Goal: Task Accomplishment & Management: Use online tool/utility

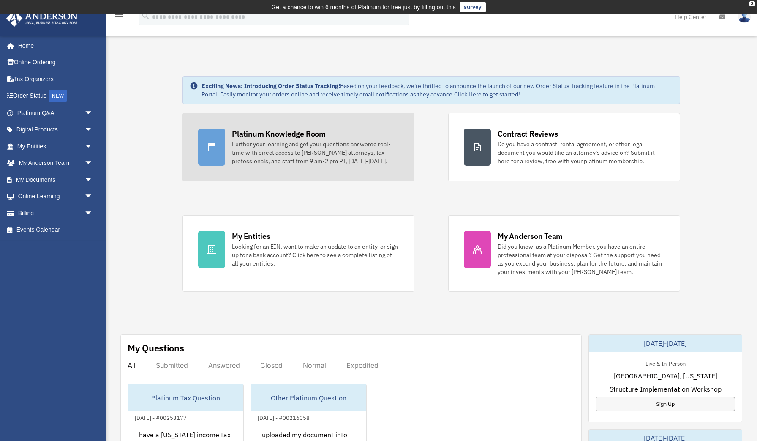
click at [271, 131] on div "Platinum Knowledge Room" at bounding box center [279, 133] width 94 height 11
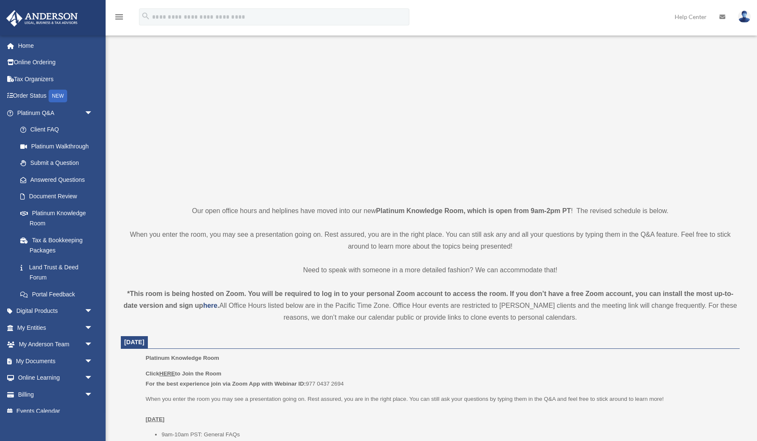
scroll to position [51, 0]
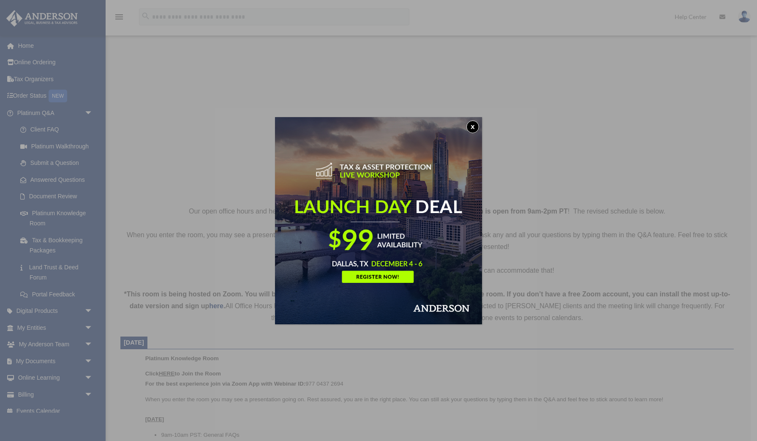
click at [472, 126] on button "x" at bounding box center [472, 126] width 13 height 13
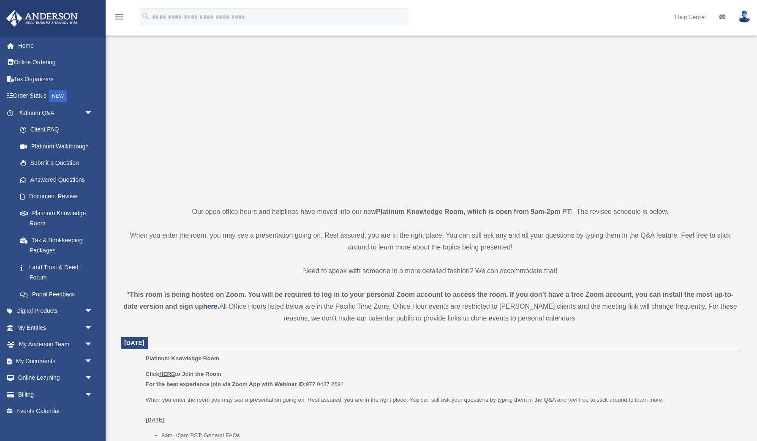
click at [167, 372] on u "HERE" at bounding box center [167, 373] width 16 height 6
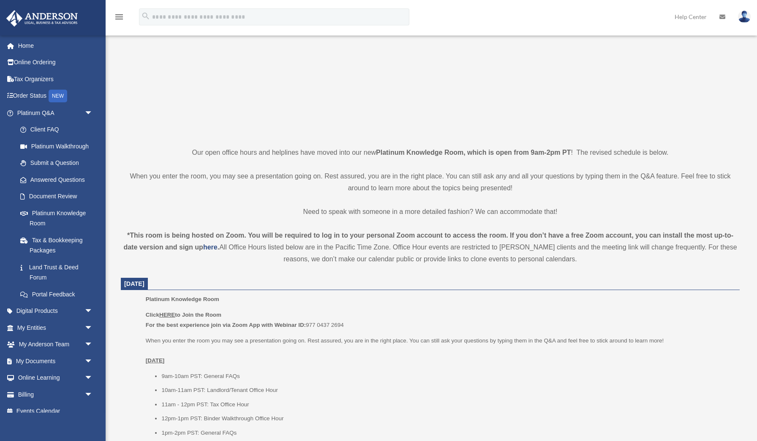
scroll to position [112, 0]
click at [169, 313] on u "HERE" at bounding box center [167, 313] width 16 height 6
click at [171, 310] on u "HERE" at bounding box center [167, 313] width 16 height 6
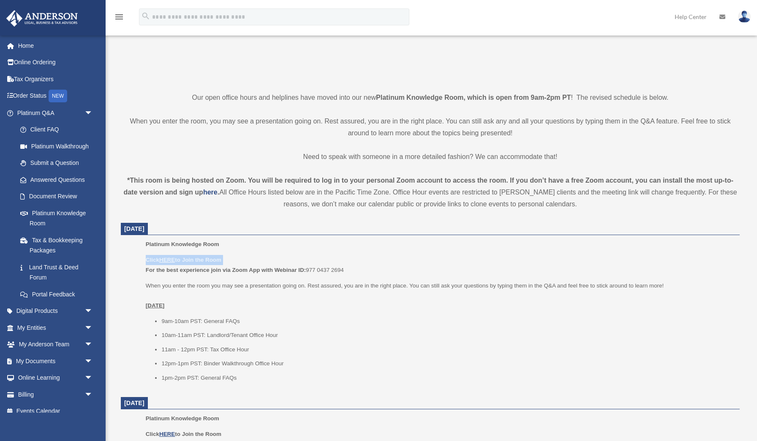
scroll to position [167, 0]
click at [296, 240] on p "Platinum Knowledge Room" at bounding box center [440, 242] width 588 height 10
click at [165, 257] on u "HERE" at bounding box center [167, 258] width 16 height 6
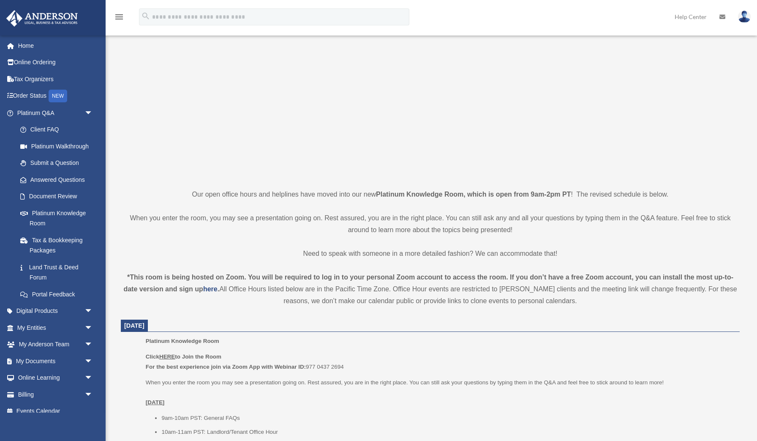
scroll to position [70, 0]
click at [168, 353] on u "HERE" at bounding box center [167, 355] width 16 height 6
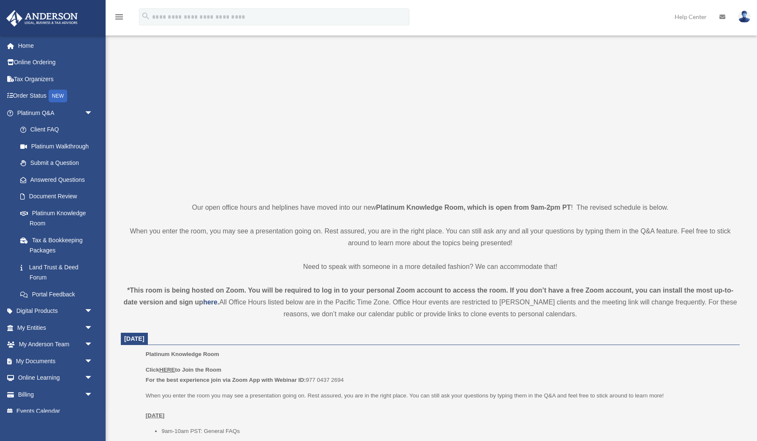
scroll to position [58, 0]
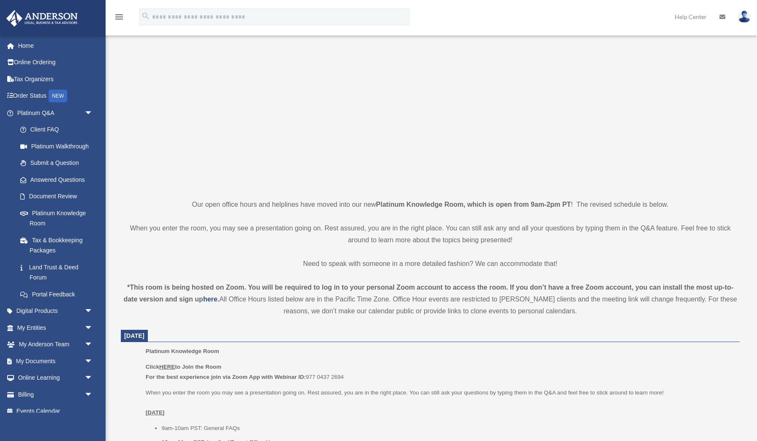
click at [168, 366] on u "HERE" at bounding box center [167, 366] width 16 height 6
click at [165, 364] on u "HERE" at bounding box center [167, 366] width 16 height 6
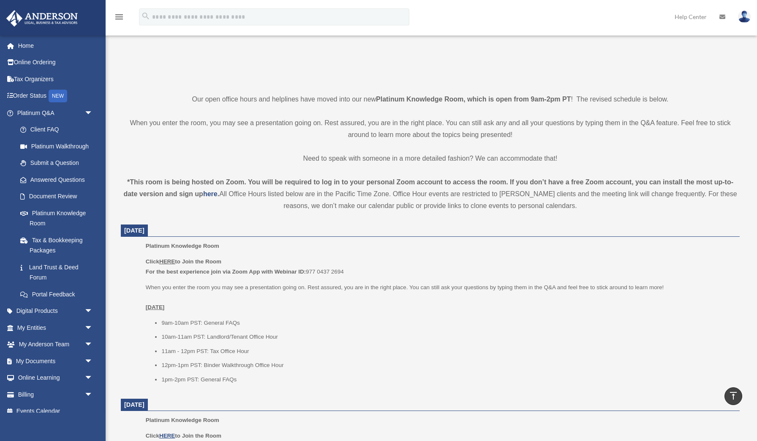
scroll to position [165, 0]
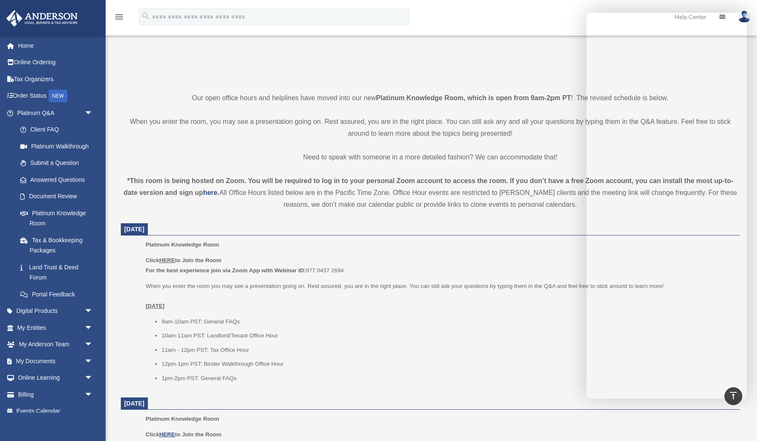
click at [170, 257] on u "HERE" at bounding box center [167, 260] width 16 height 6
click at [168, 257] on u "HERE" at bounding box center [167, 260] width 16 height 6
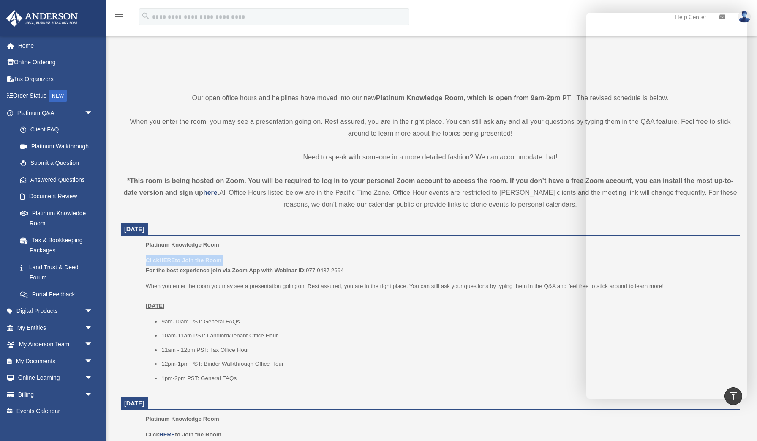
click at [168, 257] on u "HERE" at bounding box center [167, 260] width 16 height 6
click at [167, 258] on u "HERE" at bounding box center [167, 260] width 16 height 6
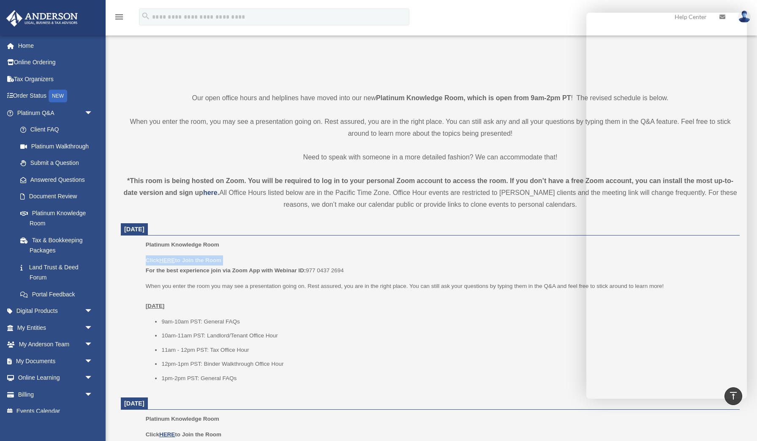
click at [167, 258] on u "HERE" at bounding box center [167, 260] width 16 height 6
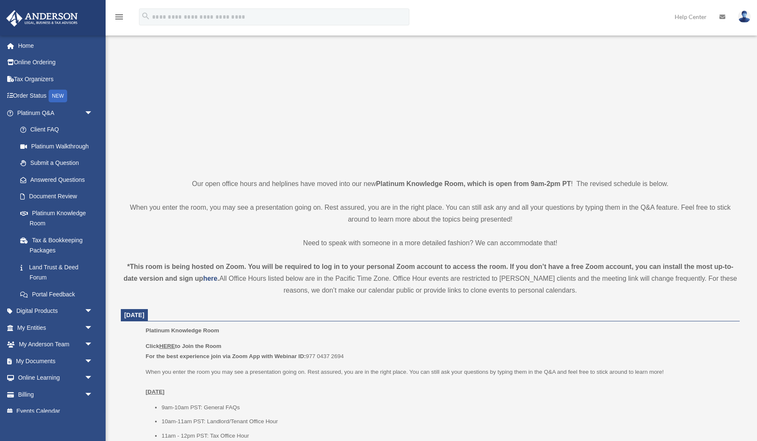
scroll to position [103, 0]
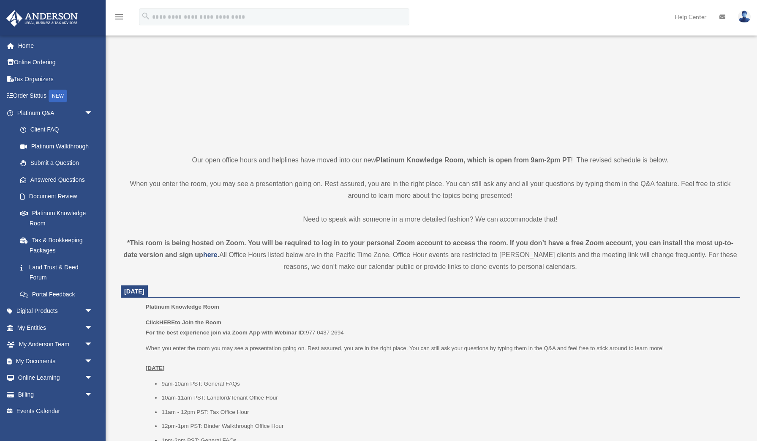
click at [173, 322] on u "HERE" at bounding box center [167, 322] width 16 height 6
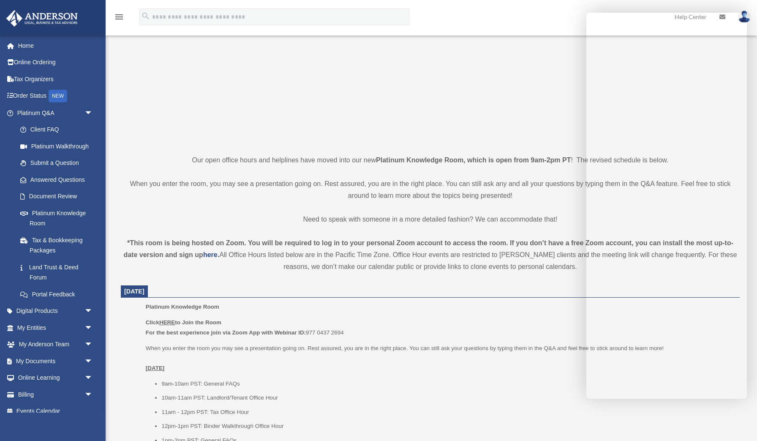
click at [520, 336] on div "Click HERE to Join the Room For the best experience join via Zoom App with Webi…" at bounding box center [440, 381] width 588 height 128
click at [248, 253] on div "*This room is being hosted on Zoom. You will be required to log in to your pers…" at bounding box center [430, 254] width 619 height 35
click at [170, 321] on u "HERE" at bounding box center [167, 322] width 16 height 6
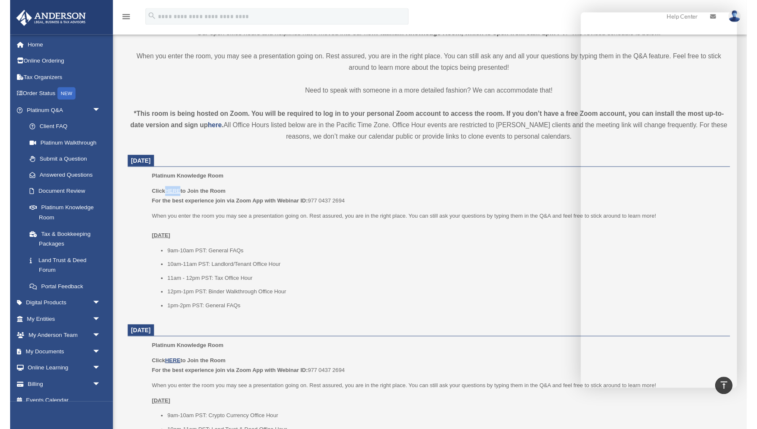
scroll to position [229, 0]
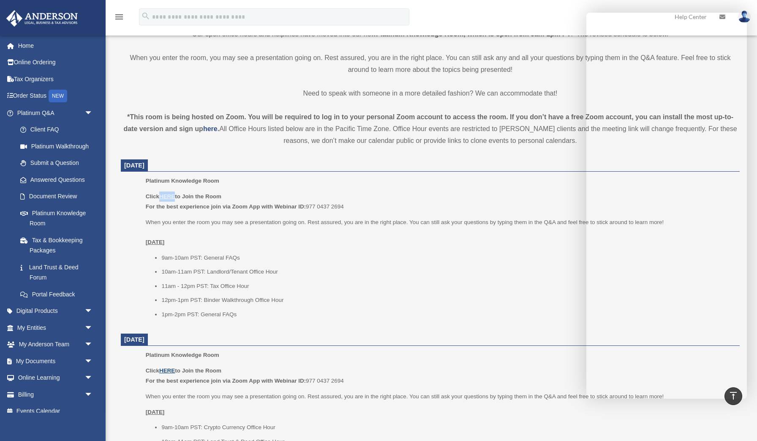
click at [169, 367] on u "HERE" at bounding box center [167, 370] width 16 height 6
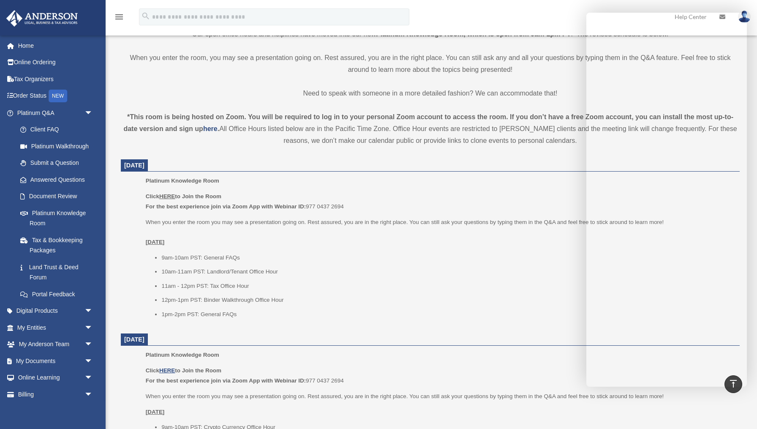
click at [169, 194] on u "HERE" at bounding box center [167, 196] width 16 height 6
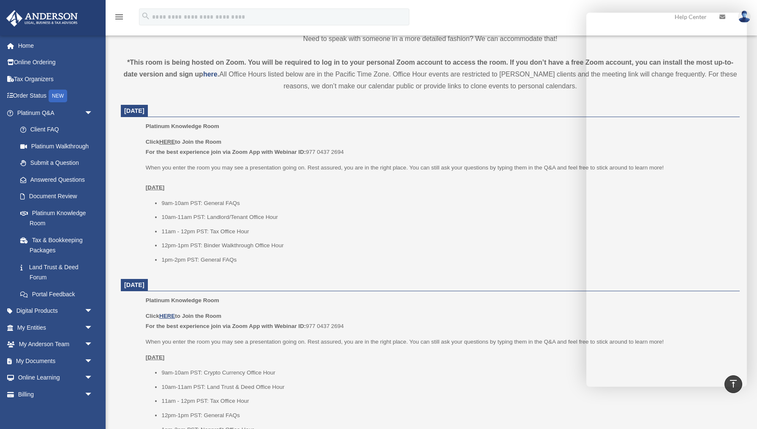
scroll to position [284, 0]
click at [172, 139] on u "HERE" at bounding box center [167, 140] width 16 height 6
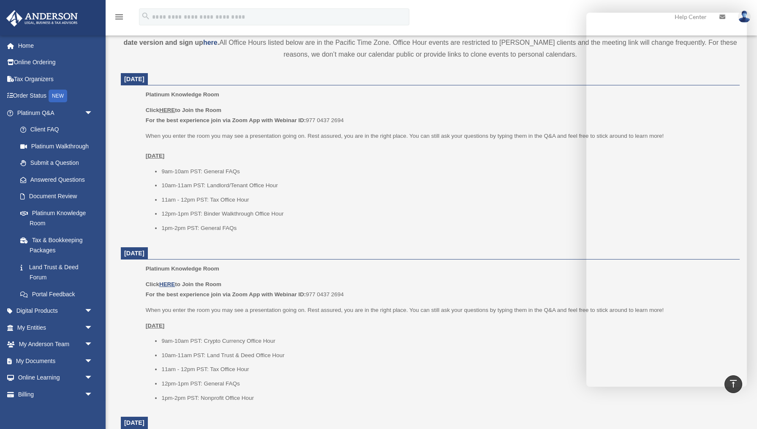
scroll to position [312, 0]
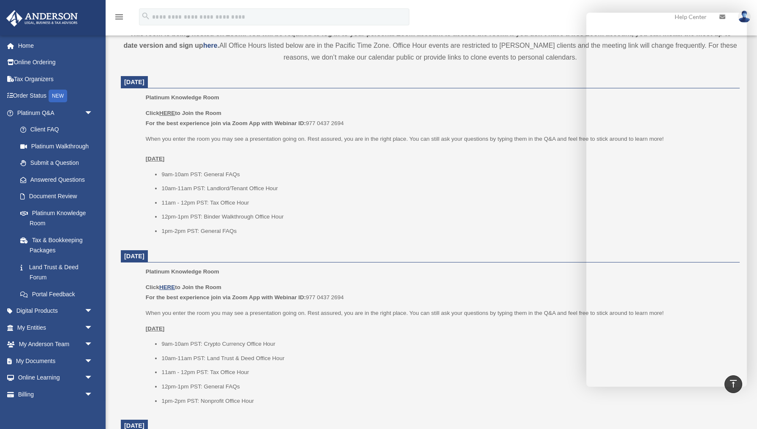
click at [169, 111] on u "HERE" at bounding box center [167, 113] width 16 height 6
